Goal: Information Seeking & Learning: Understand process/instructions

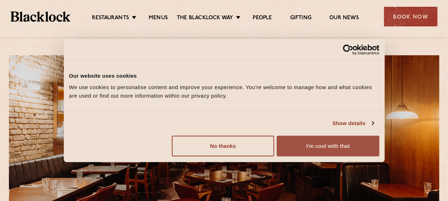
click at [313, 144] on button "I'm cool with that" at bounding box center [328, 146] width 102 height 21
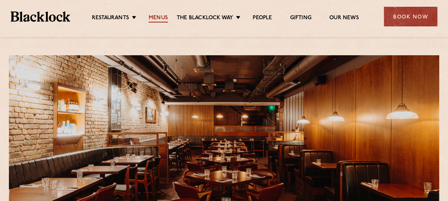
click at [156, 16] on link "Menus" at bounding box center [158, 19] width 19 height 8
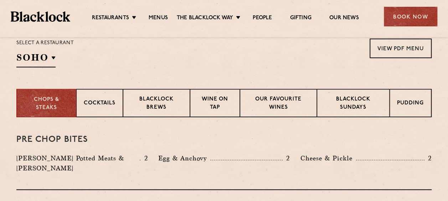
scroll to position [242, 0]
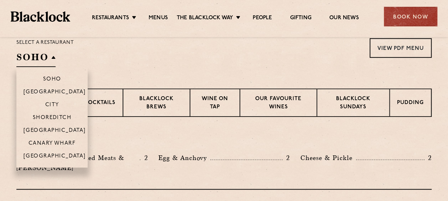
click at [49, 53] on h2 "SOHO" at bounding box center [35, 59] width 39 height 16
click at [59, 131] on p "[GEOGRAPHIC_DATA]" at bounding box center [55, 131] width 62 height 7
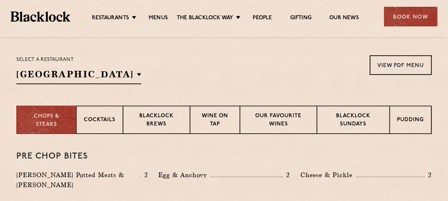
scroll to position [244, 0]
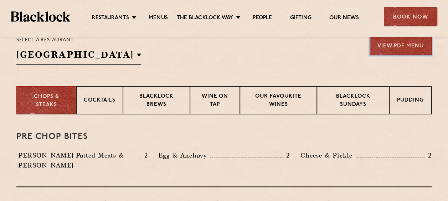
click at [414, 43] on link "View PDF Menu" at bounding box center [401, 46] width 62 height 20
